Goal: Task Accomplishment & Management: Use online tool/utility

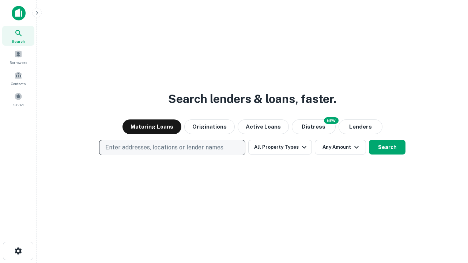
click at [172, 148] on p "Enter addresses, locations or lender names" at bounding box center [164, 147] width 118 height 9
type input "**********"
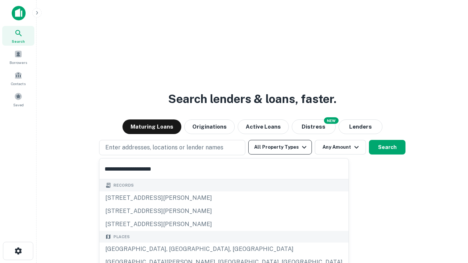
click at [175, 249] on div "[GEOGRAPHIC_DATA], [GEOGRAPHIC_DATA], [GEOGRAPHIC_DATA]" at bounding box center [223, 249] width 249 height 13
click at [280, 147] on button "All Property Types" at bounding box center [280, 147] width 64 height 15
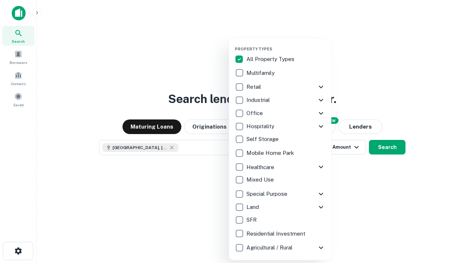
click at [286, 44] on button "button" at bounding box center [286, 44] width 102 height 0
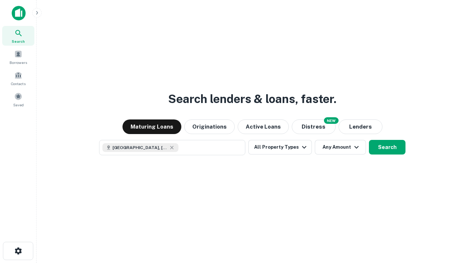
scroll to position [12, 0]
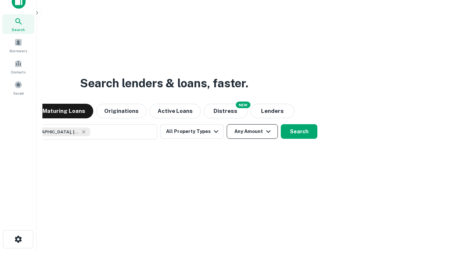
click at [227, 124] on button "Any Amount" at bounding box center [252, 131] width 51 height 15
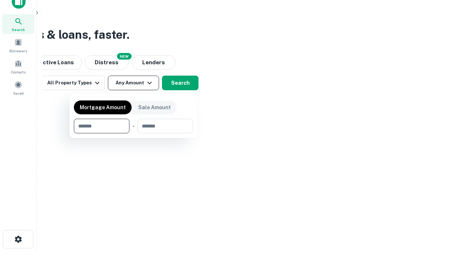
type input "*******"
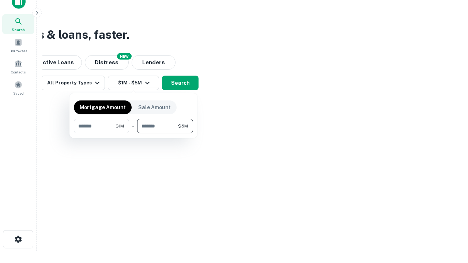
type input "*******"
click at [133, 133] on button "button" at bounding box center [133, 133] width 119 height 0
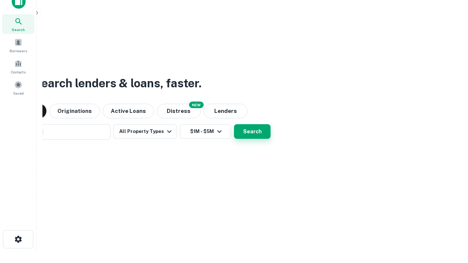
click at [234, 124] on button "Search" at bounding box center [252, 131] width 37 height 15
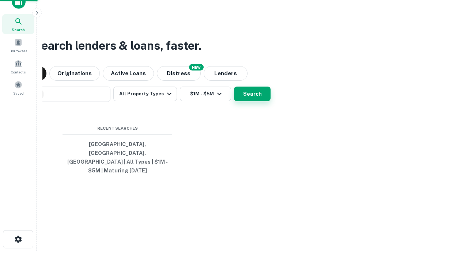
scroll to position [24, 207]
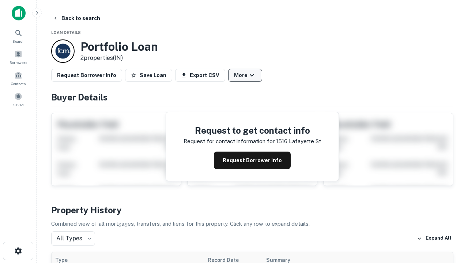
click at [245, 75] on button "More" at bounding box center [245, 75] width 34 height 13
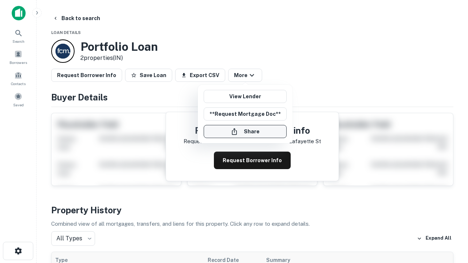
click at [245, 132] on button "Share" at bounding box center [245, 131] width 83 height 13
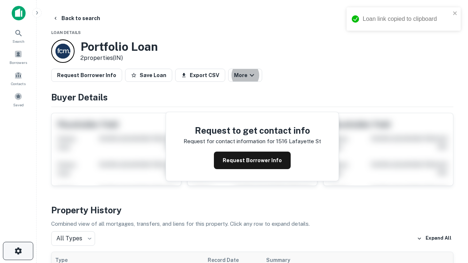
click at [18, 251] on icon "button" at bounding box center [18, 251] width 9 height 9
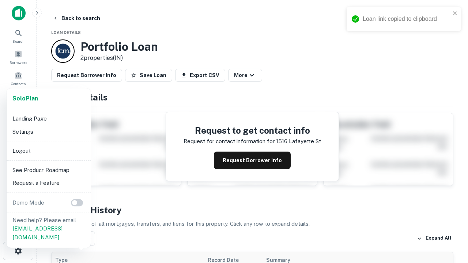
click at [48, 151] on li "Logout" at bounding box center [49, 150] width 78 height 13
